Goal: Transaction & Acquisition: Purchase product/service

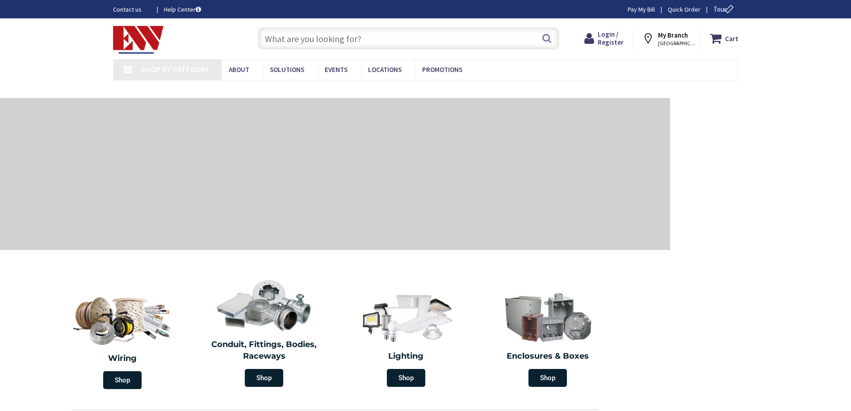
type input "[STREET_ADDRESS]"
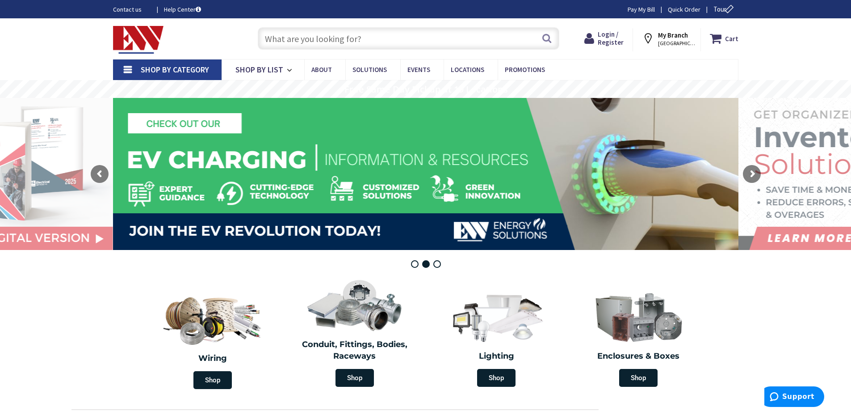
click at [344, 36] on input "text" at bounding box center [409, 38] width 302 height 22
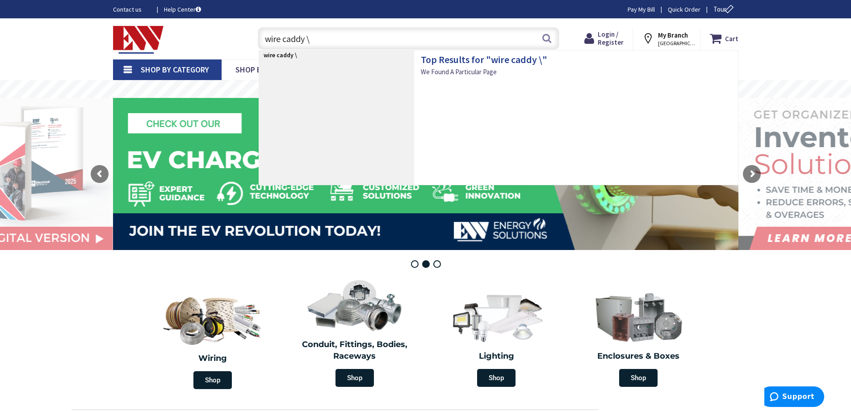
type input "wire caddy"
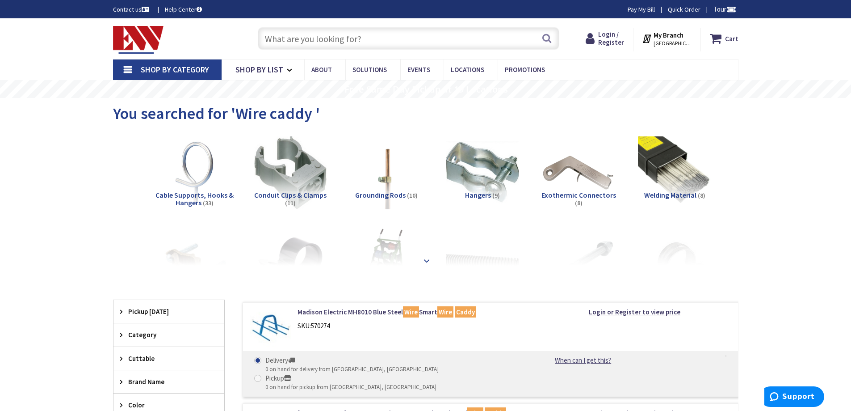
click at [428, 261] on strong at bounding box center [426, 258] width 11 height 10
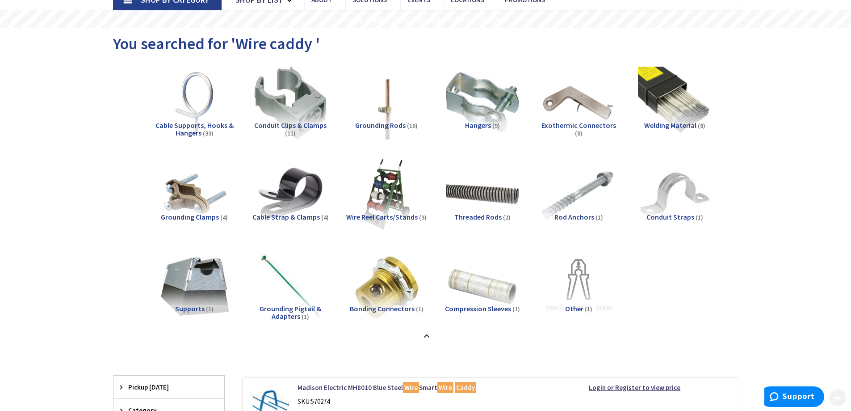
scroll to position [89, 0]
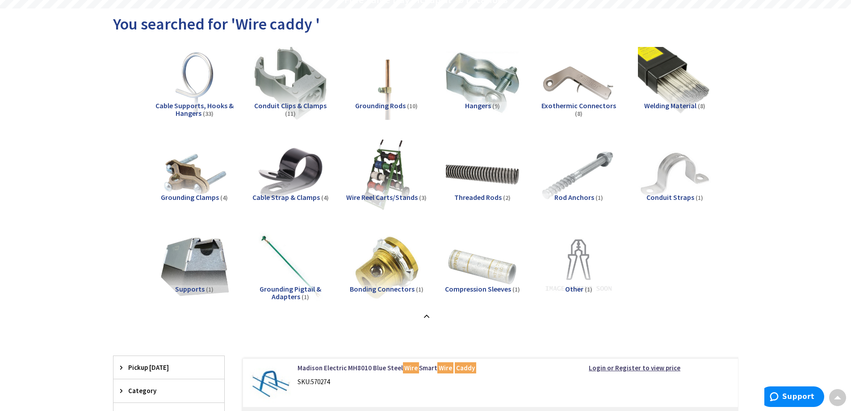
click at [398, 197] on span "Wire Reel Carts/Stands" at bounding box center [382, 197] width 72 height 9
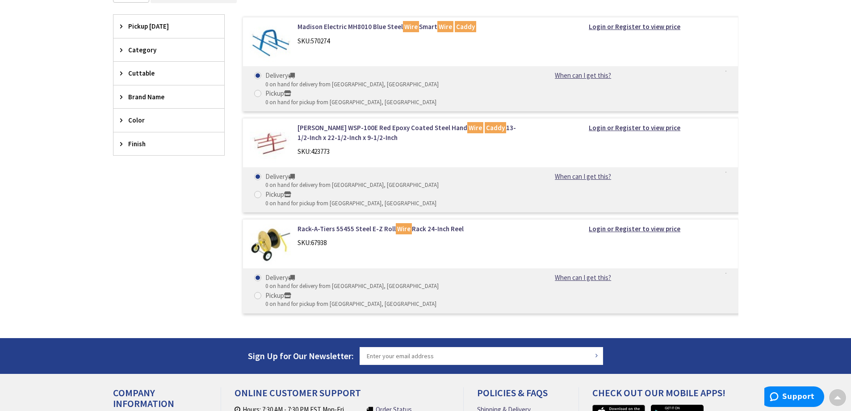
scroll to position [521, 0]
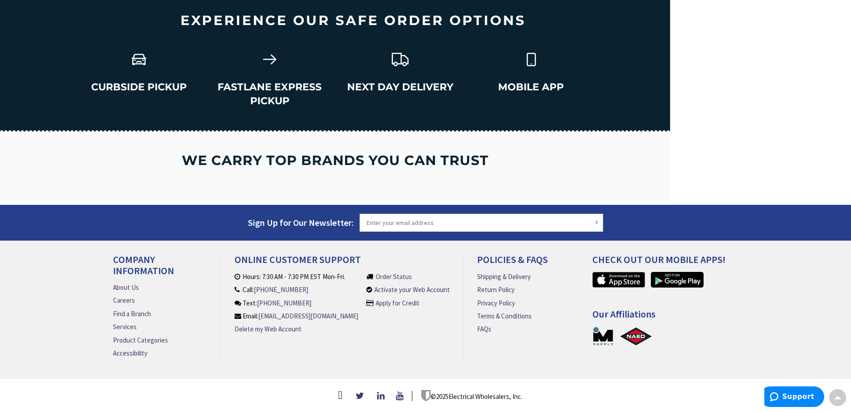
scroll to position [1229, 0]
